Goal: Task Accomplishment & Management: Complete application form

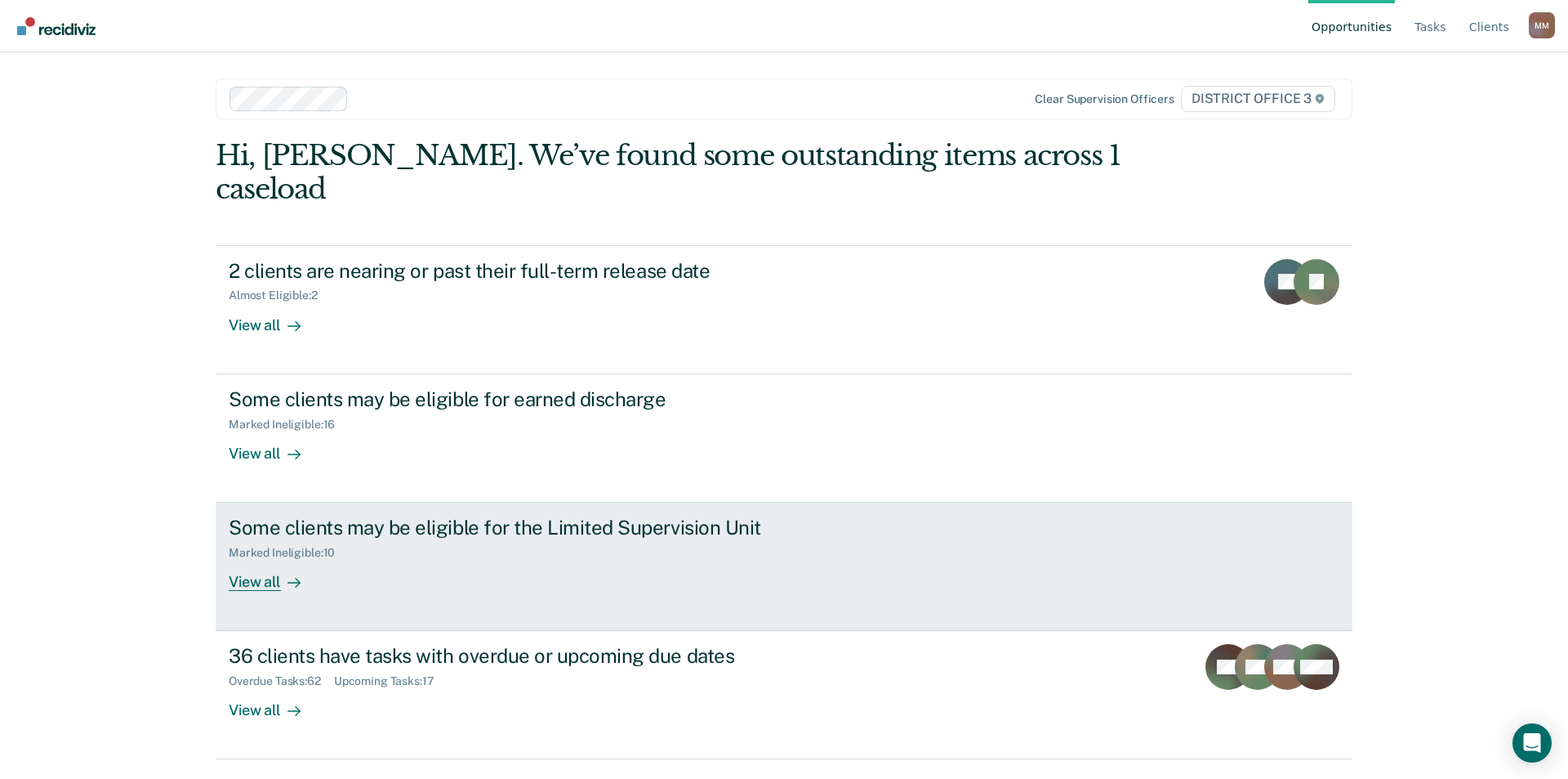
click at [271, 560] on div "View all" at bounding box center [274, 575] width 91 height 32
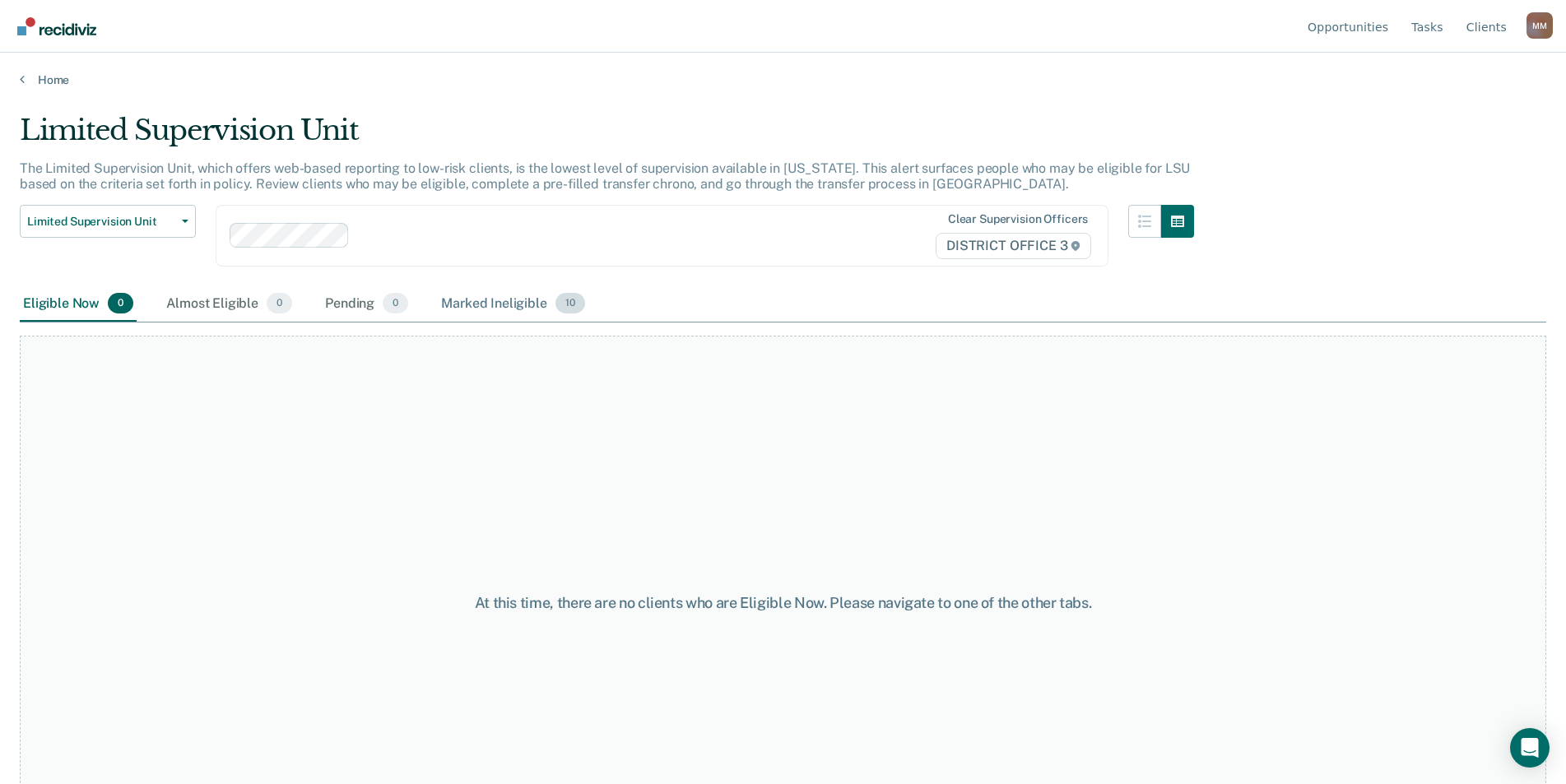
click at [500, 304] on div "Marked Ineligible 10" at bounding box center [512, 304] width 150 height 36
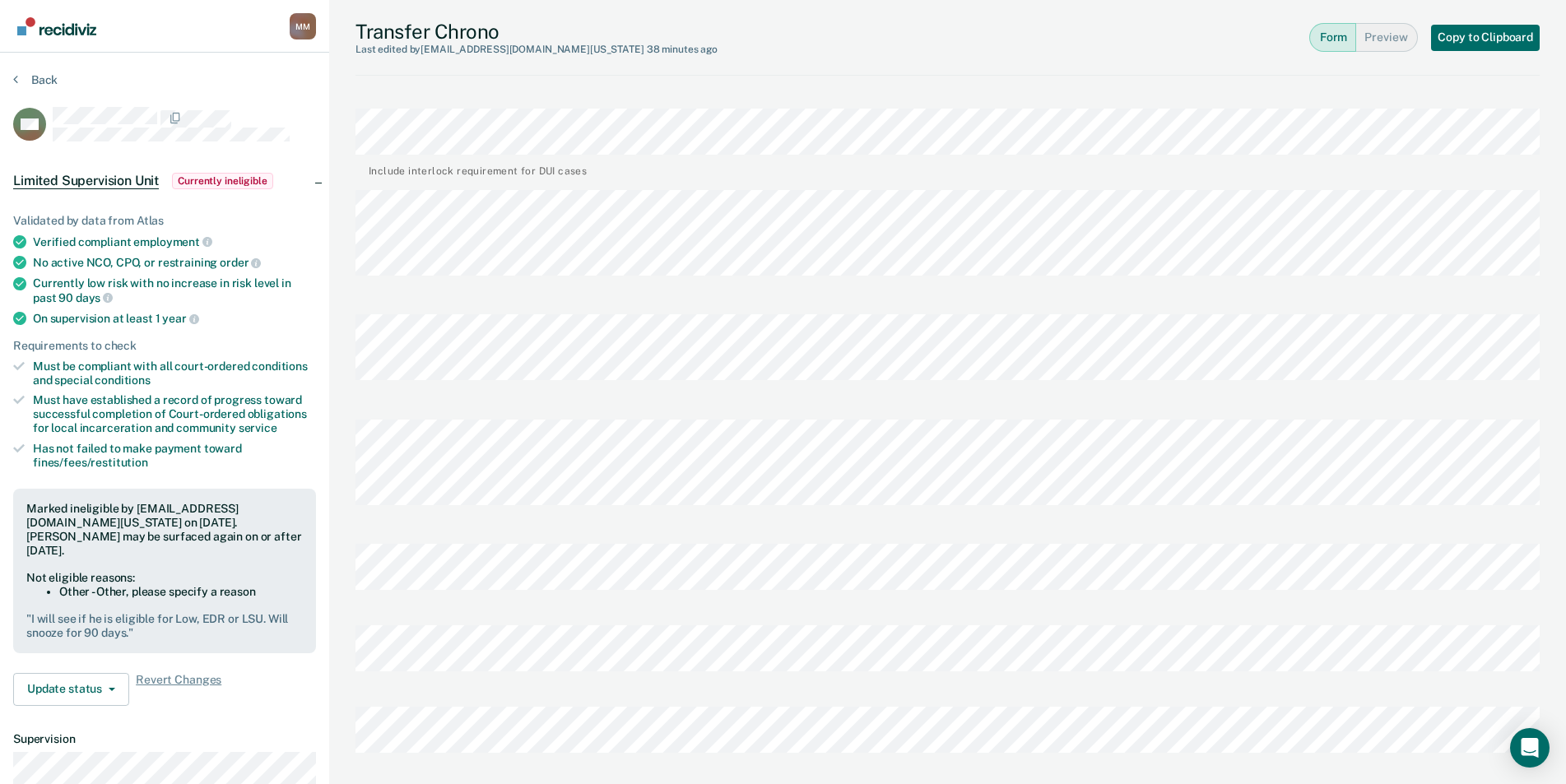
click at [232, 550] on div "Martinez, Mona M M Profile How it works Log Out Back MS Limited Supervision Uni…" at bounding box center [783, 709] width 1566 height 1417
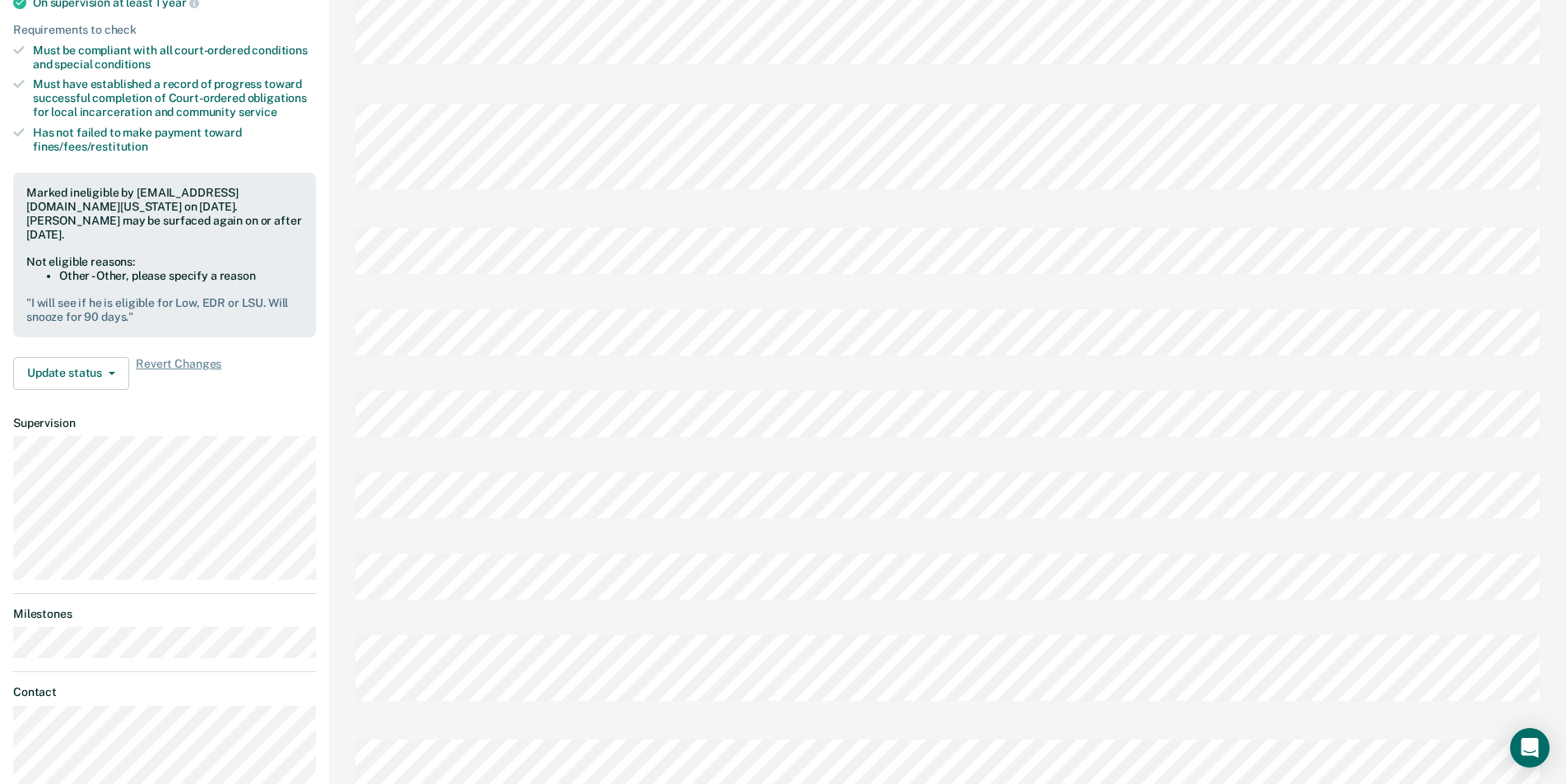
scroll to position [287, 0]
